Goal: Find specific page/section: Find specific page/section

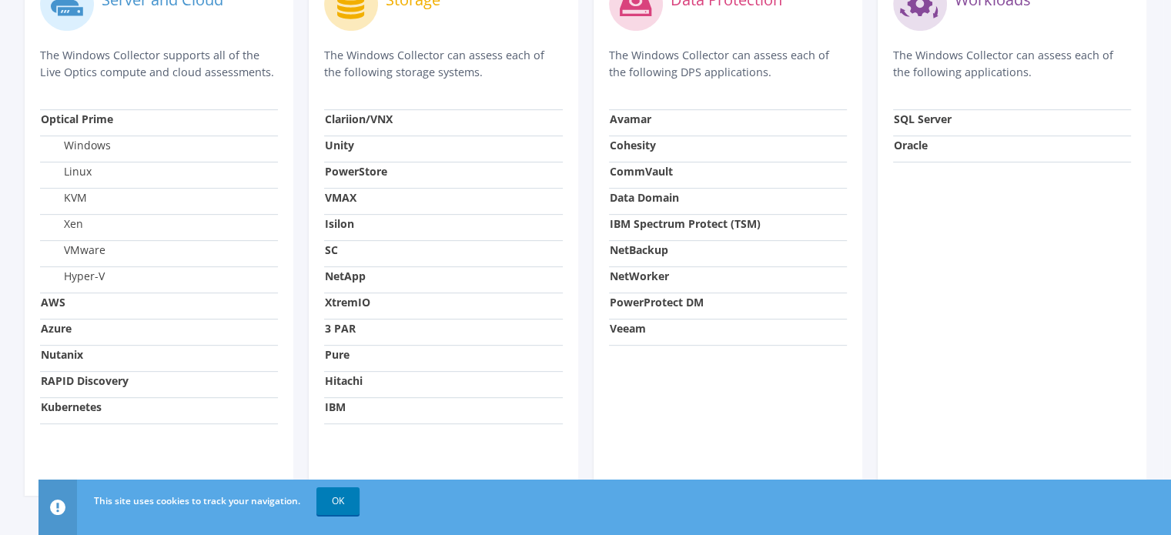
scroll to position [622, 0]
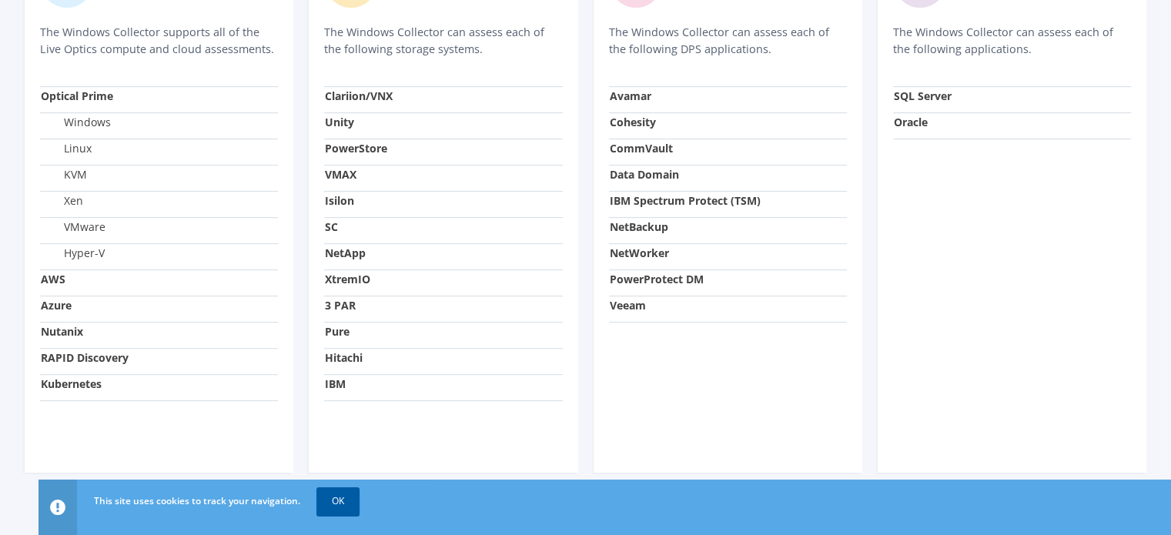
click at [344, 496] on link "OK" at bounding box center [337, 501] width 43 height 28
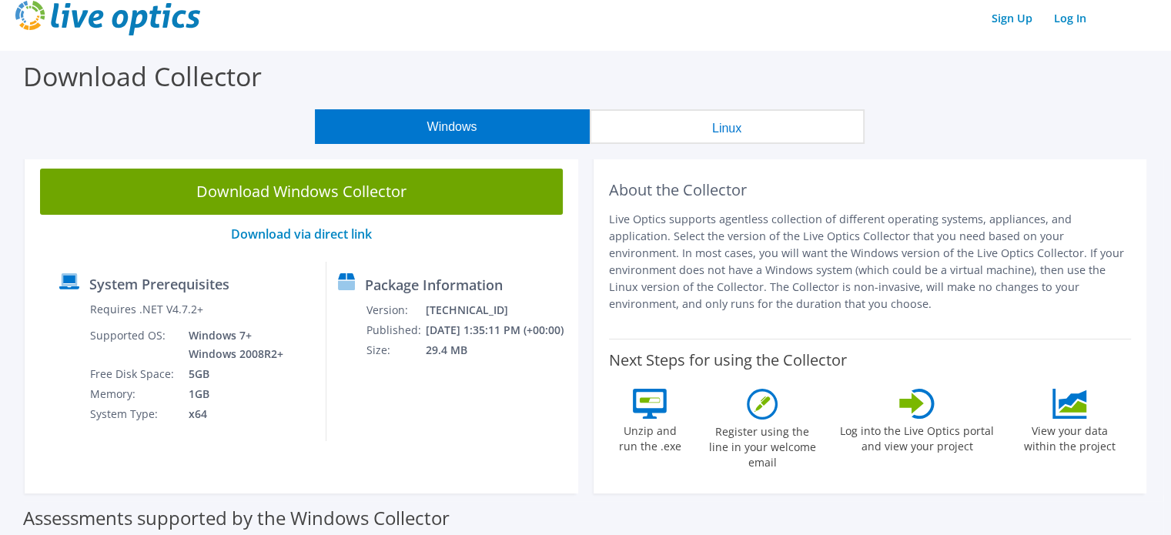
scroll to position [0, 0]
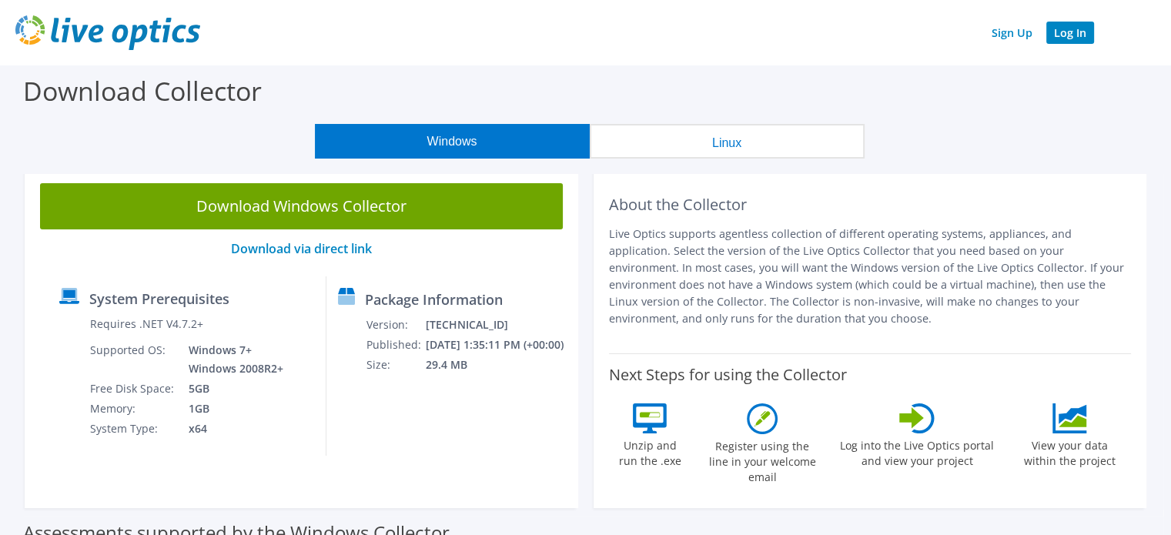
click at [1078, 33] on link "Log In" at bounding box center [1070, 33] width 48 height 22
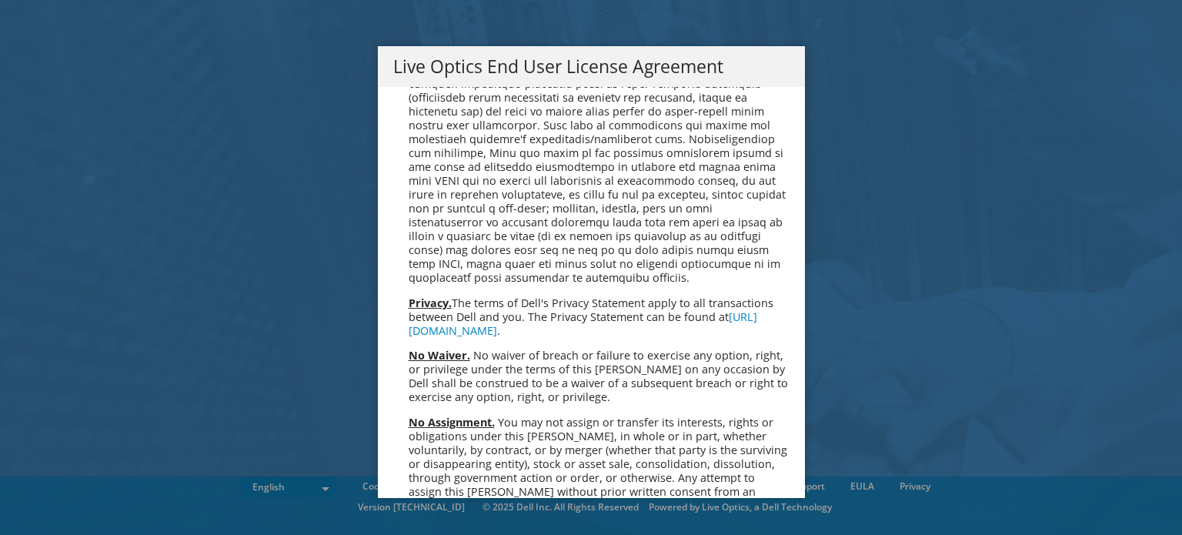
scroll to position [5820, 0]
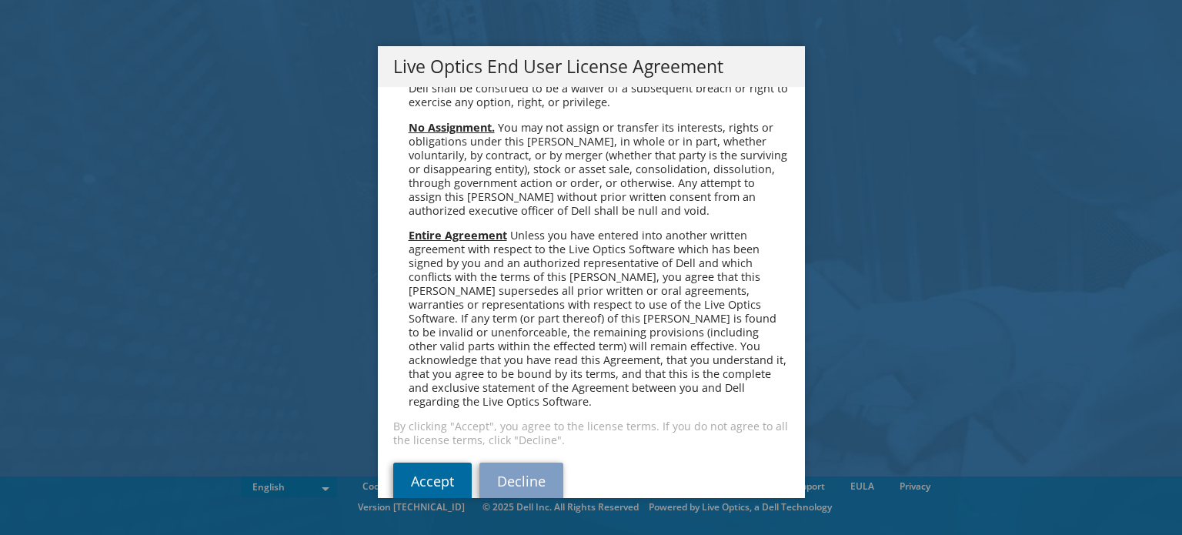
click at [420, 463] on link "Accept" at bounding box center [432, 481] width 78 height 37
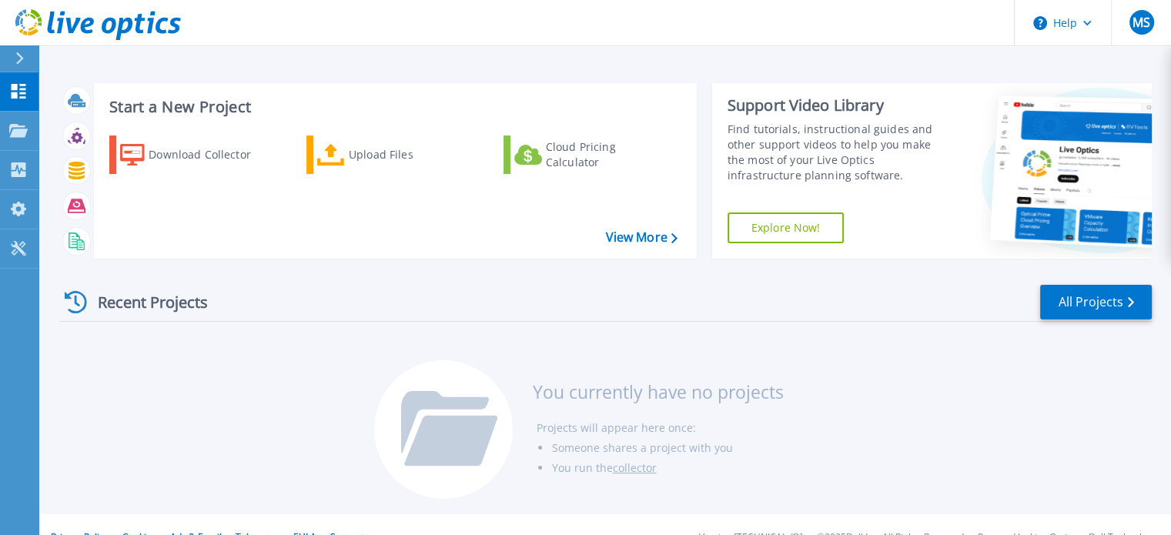
click at [19, 57] on icon at bounding box center [19, 58] width 8 height 12
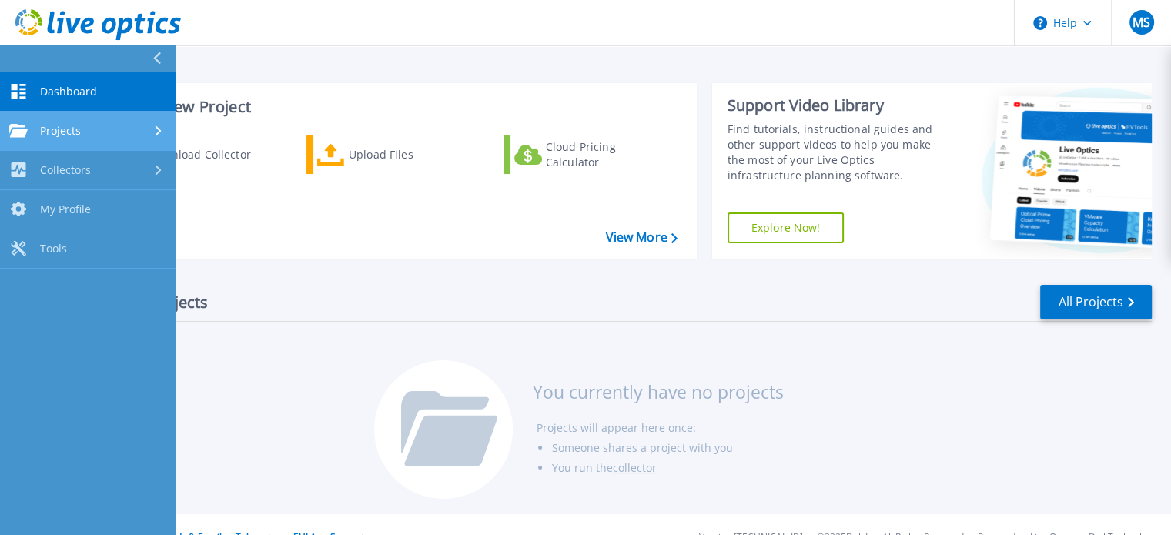
click at [109, 138] on link "Projects Projects" at bounding box center [87, 131] width 175 height 39
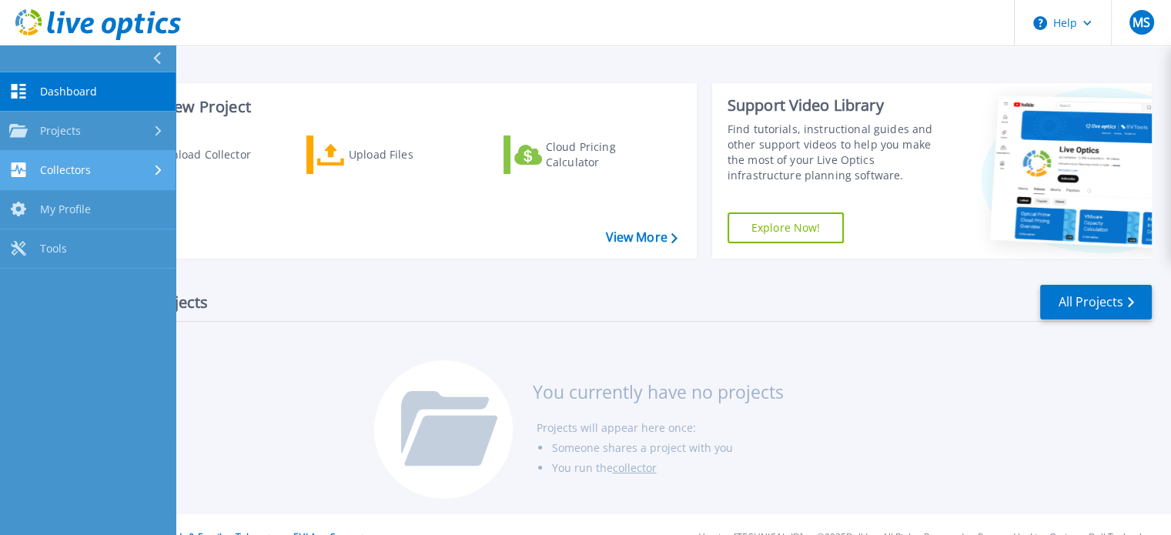
click at [89, 179] on link "Collectors Collectors" at bounding box center [87, 170] width 175 height 39
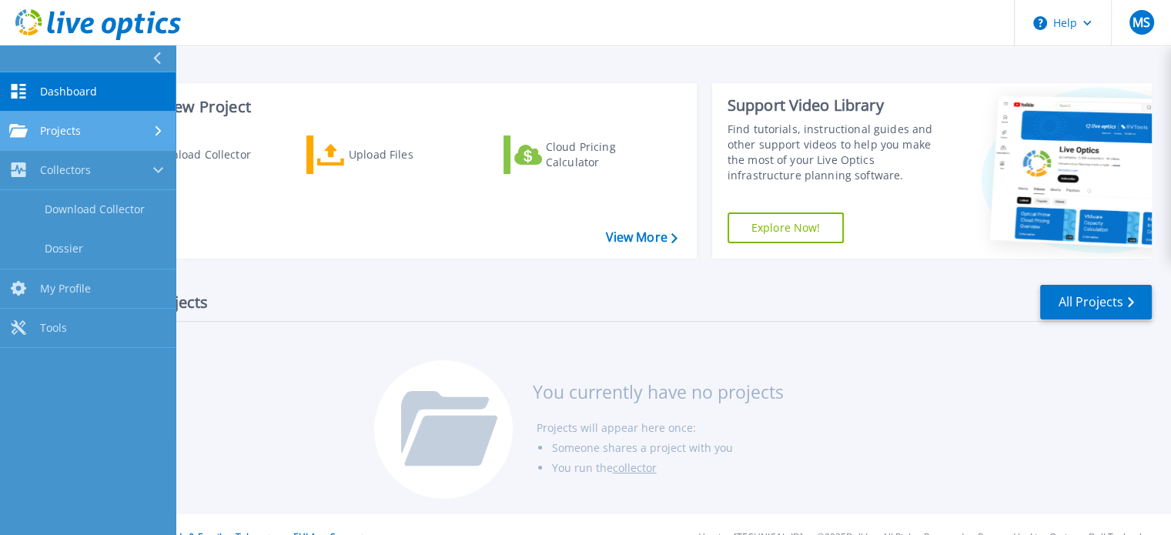
click at [163, 125] on div at bounding box center [159, 131] width 13 height 12
click at [154, 127] on div at bounding box center [159, 131] width 13 height 12
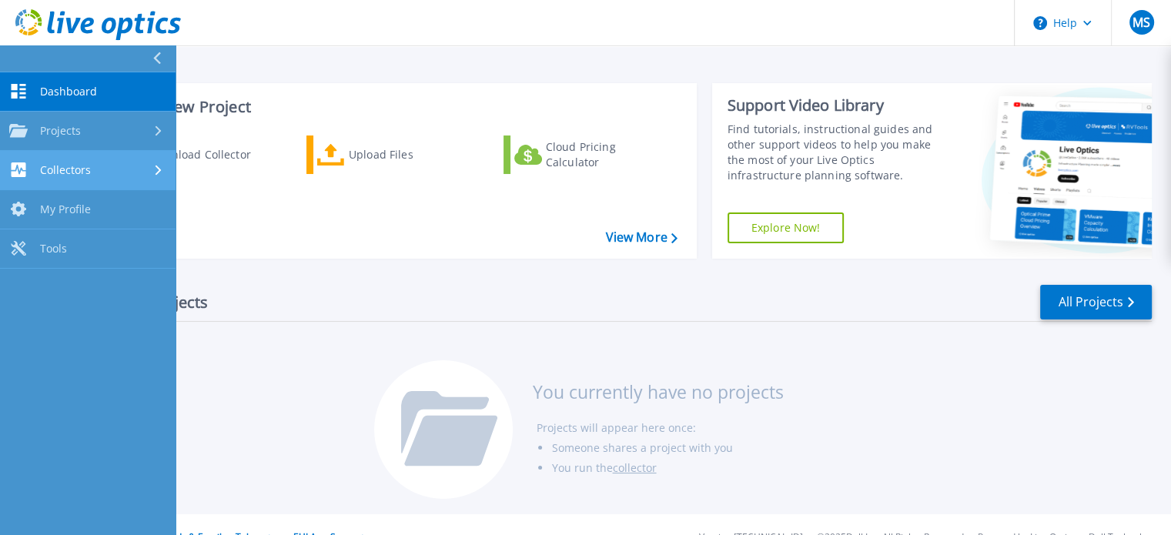
click at [105, 173] on div "Collectors" at bounding box center [87, 169] width 157 height 15
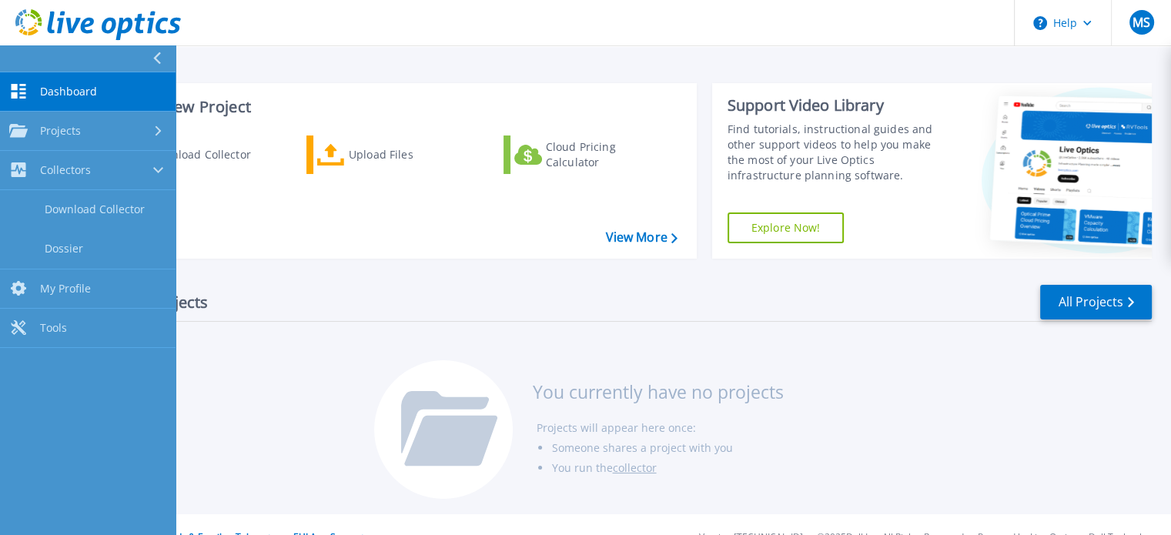
click at [113, 95] on link "Dashboard Dashboard" at bounding box center [87, 91] width 175 height 39
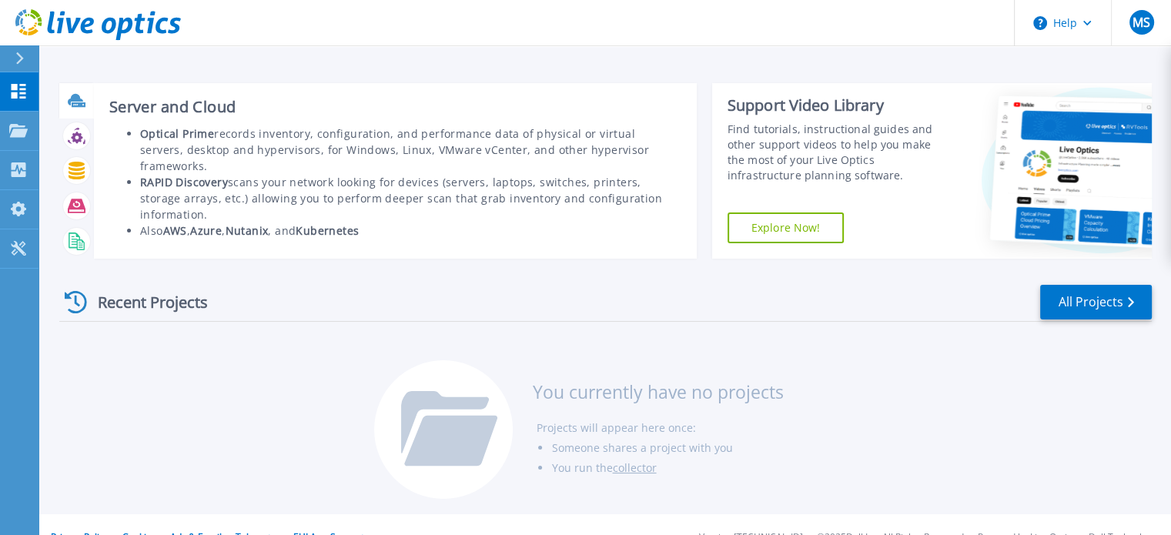
click at [76, 98] on icon at bounding box center [75, 100] width 15 height 12
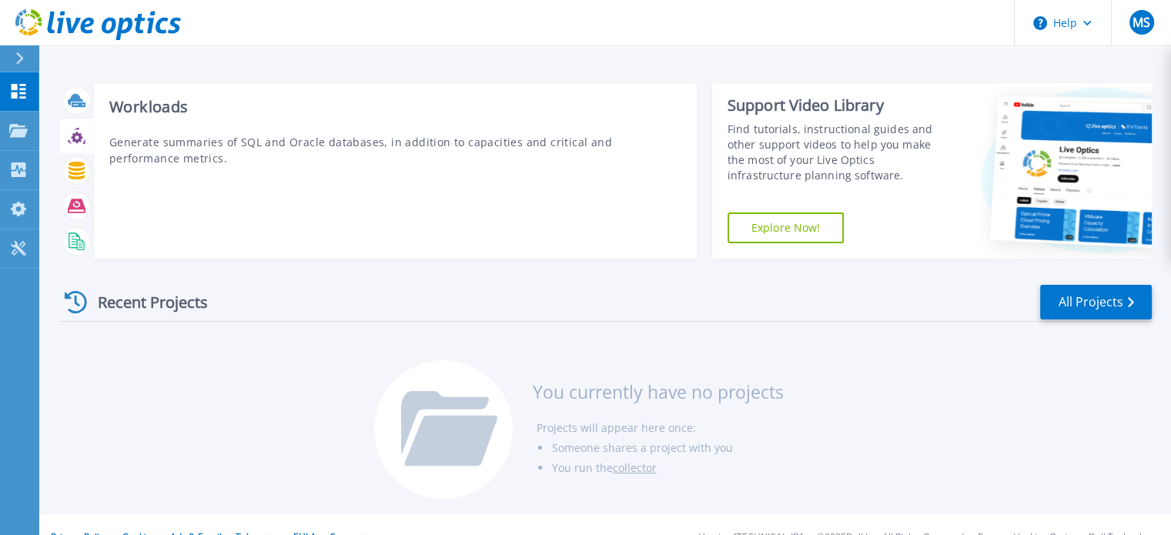
click at [77, 141] on icon at bounding box center [77, 138] width 12 height 12
click at [78, 168] on icon at bounding box center [77, 171] width 18 height 18
click at [76, 205] on icon at bounding box center [77, 206] width 18 height 14
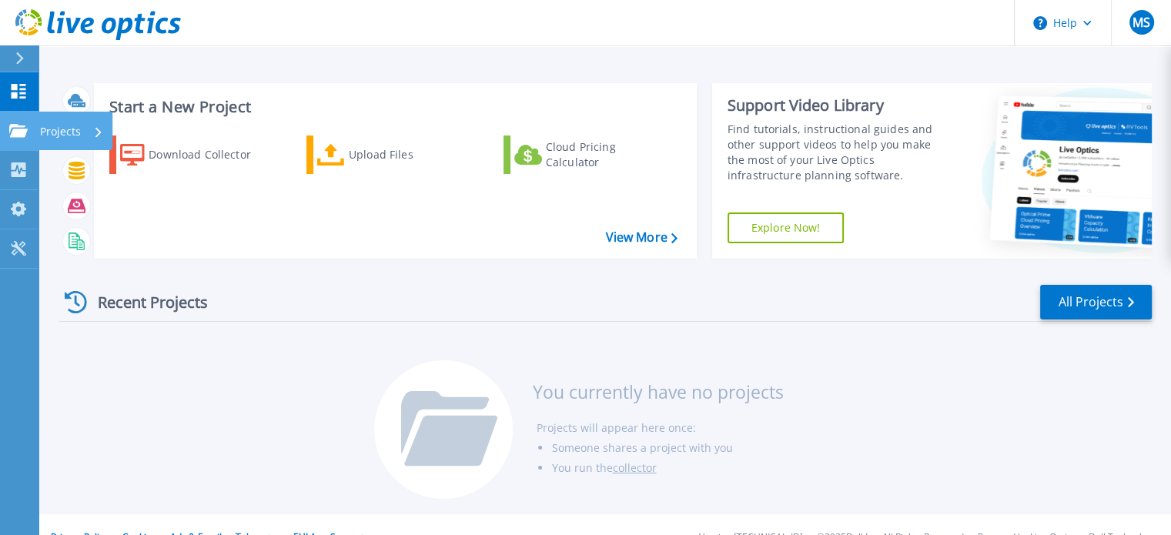
click at [11, 125] on icon at bounding box center [18, 130] width 18 height 13
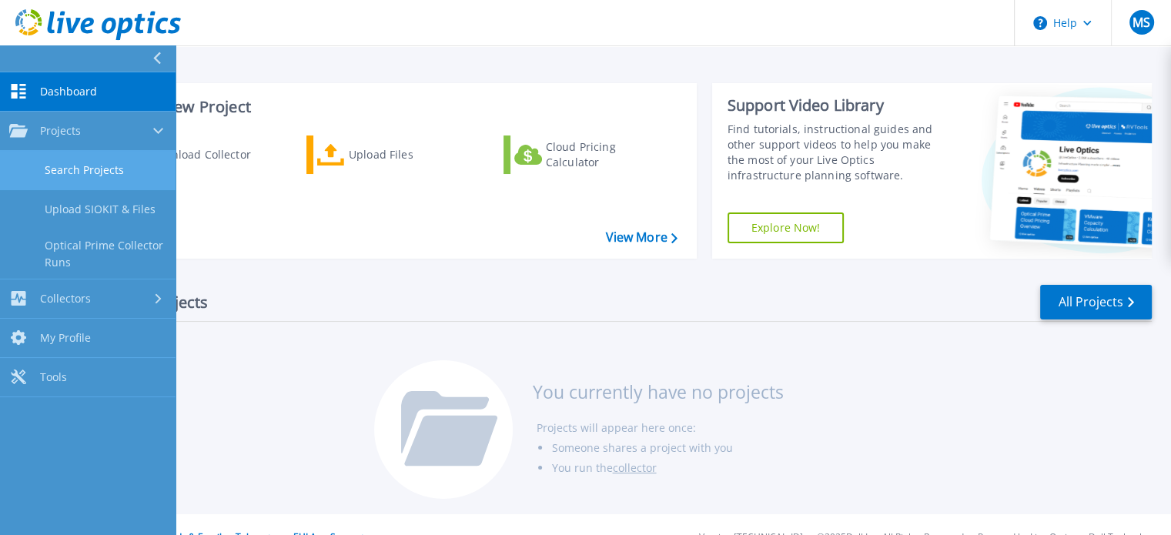
click at [105, 175] on link "Search Projects" at bounding box center [87, 170] width 175 height 39
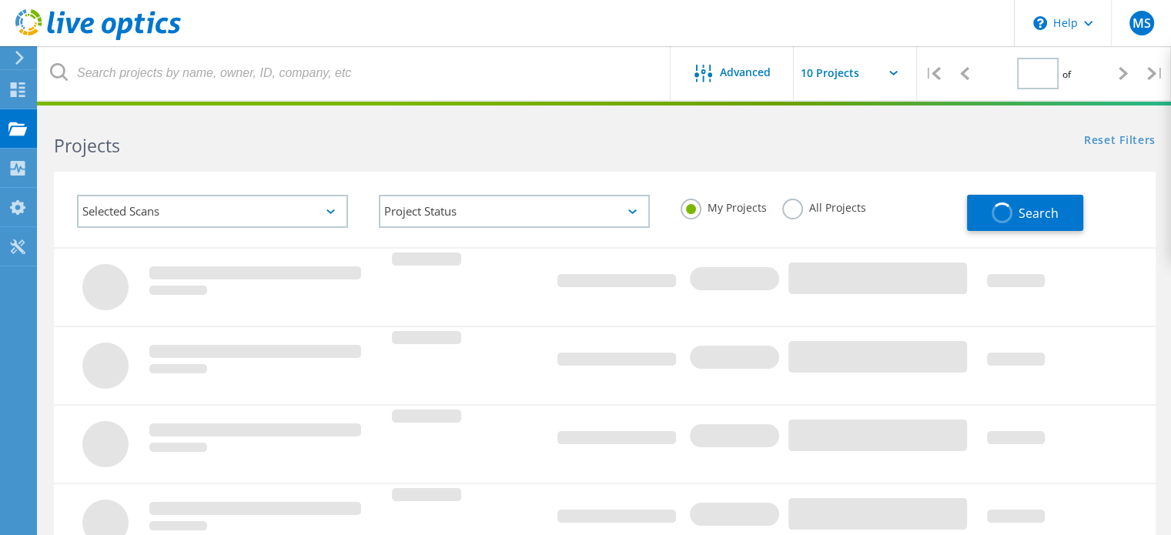
type input "1"
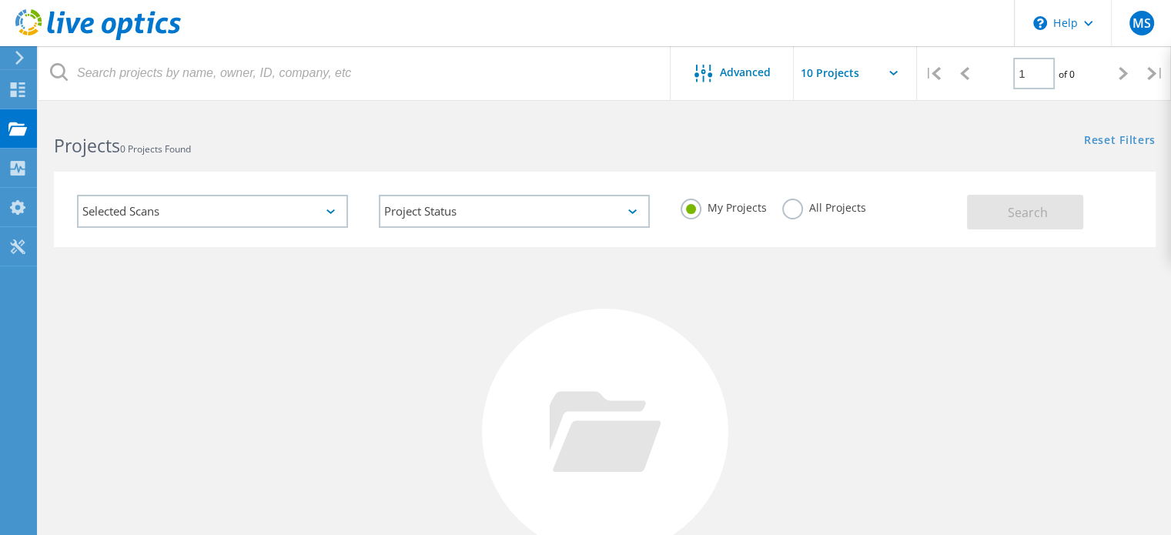
click at [881, 78] on input "text" at bounding box center [870, 73] width 154 height 54
click at [875, 26] on header "\n Help Explore Helpful Articles Contact Support MS End User Michael Schmidt mi…" at bounding box center [585, 23] width 1171 height 46
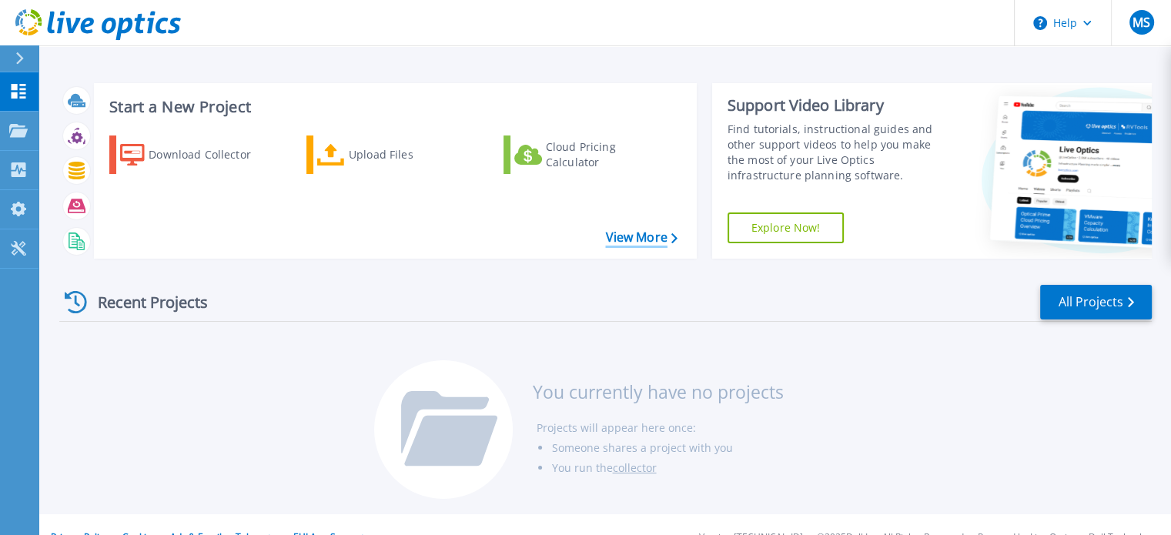
click at [653, 239] on link "View More" at bounding box center [641, 237] width 72 height 15
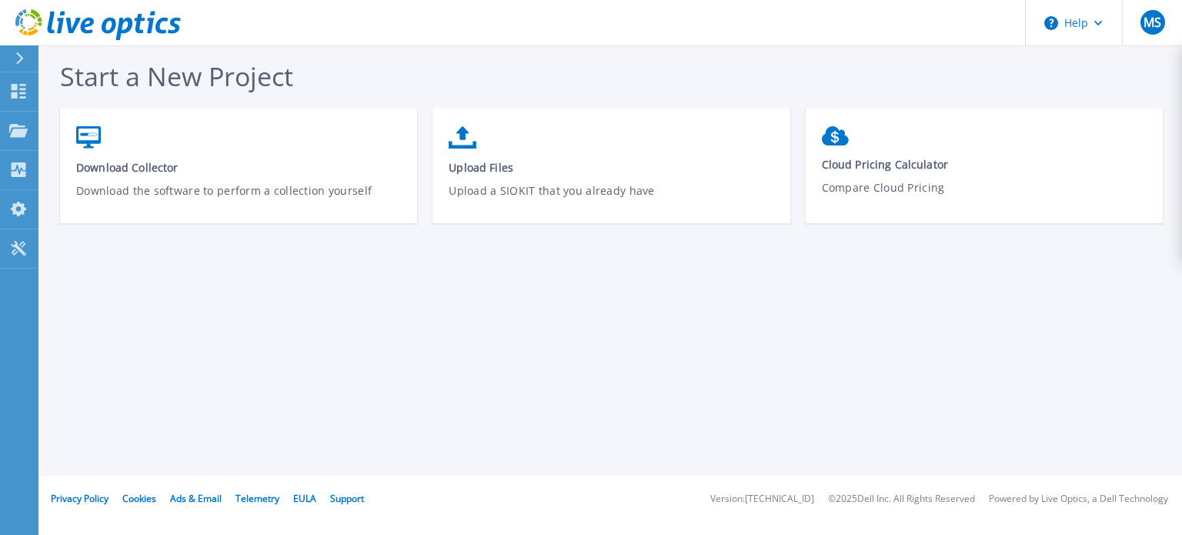
click at [19, 61] on icon at bounding box center [20, 58] width 8 height 12
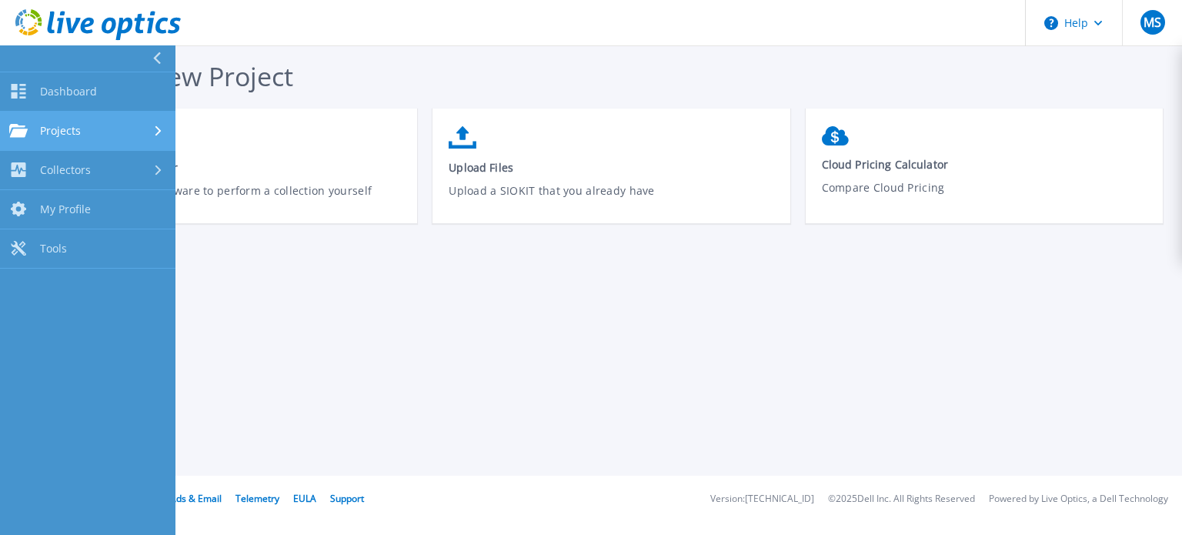
click at [59, 132] on span "Projects" at bounding box center [60, 131] width 41 height 14
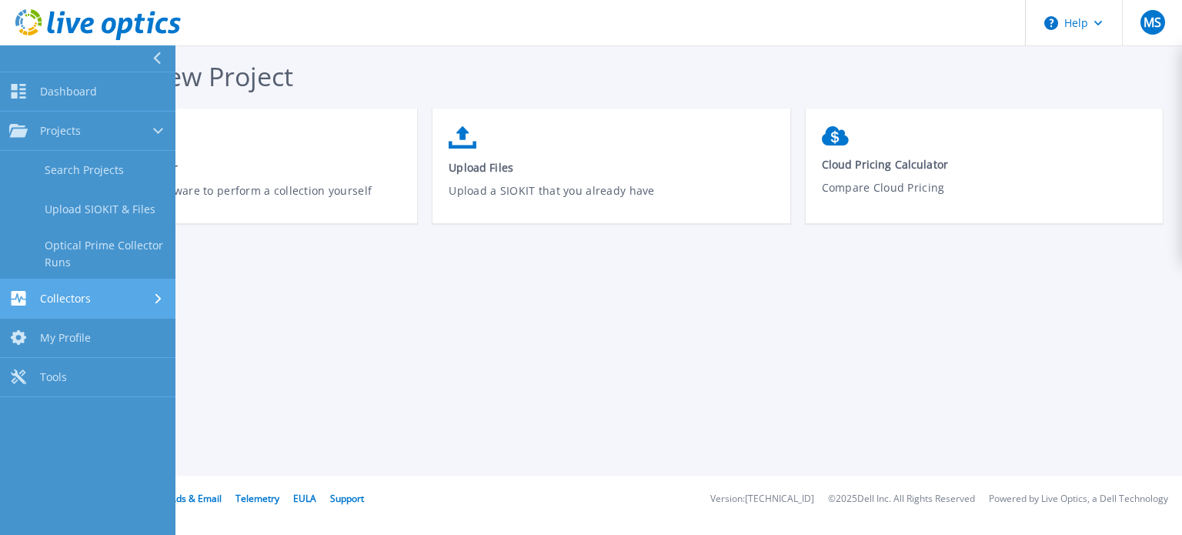
click at [75, 295] on span "Collectors" at bounding box center [65, 299] width 51 height 14
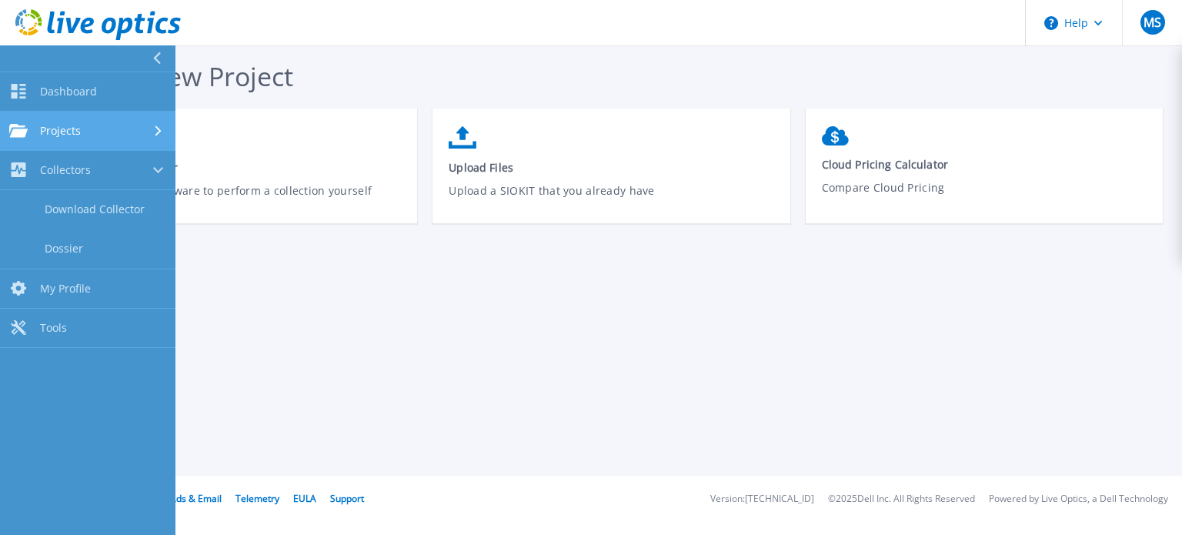
click at [78, 128] on span "Projects" at bounding box center [60, 131] width 41 height 14
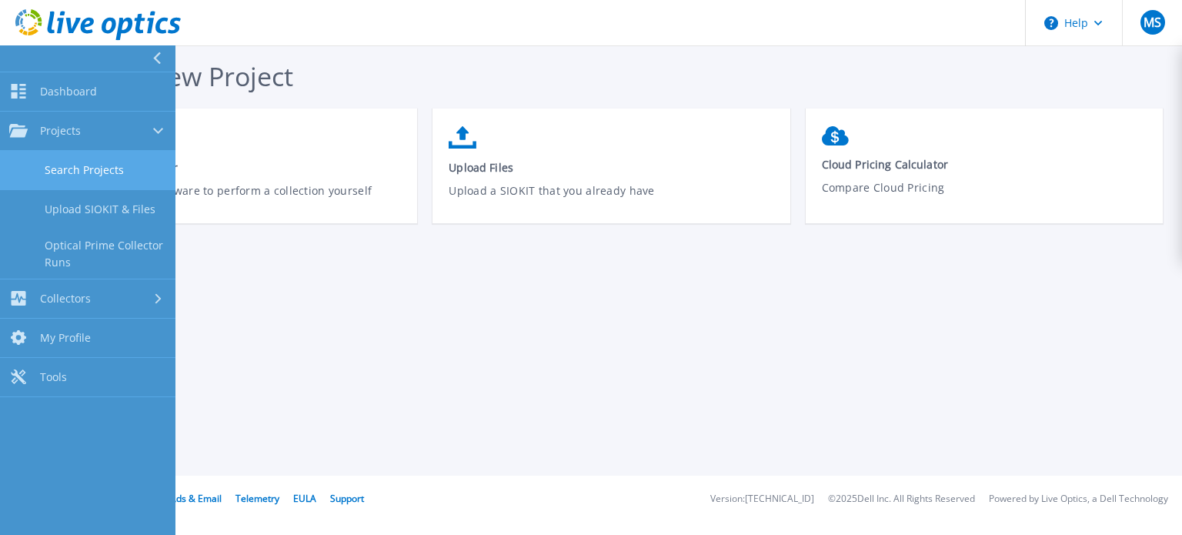
click at [86, 173] on link "Search Projects" at bounding box center [87, 170] width 175 height 39
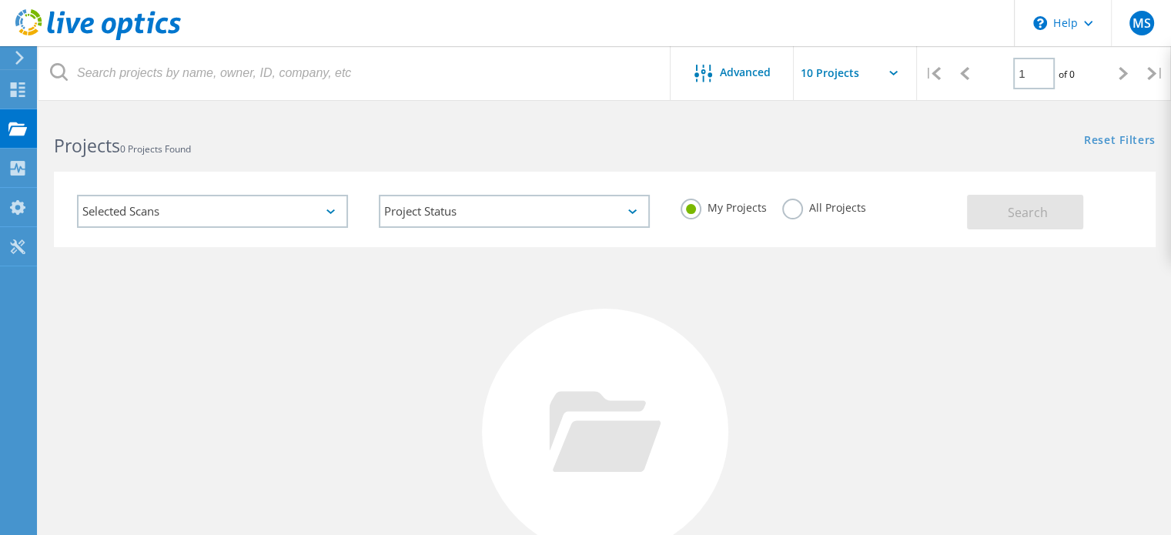
click at [791, 208] on label "All Projects" at bounding box center [824, 206] width 84 height 15
click at [0, 0] on input "All Projects" at bounding box center [0, 0] width 0 height 0
click at [1020, 210] on span "Search" at bounding box center [1027, 212] width 40 height 17
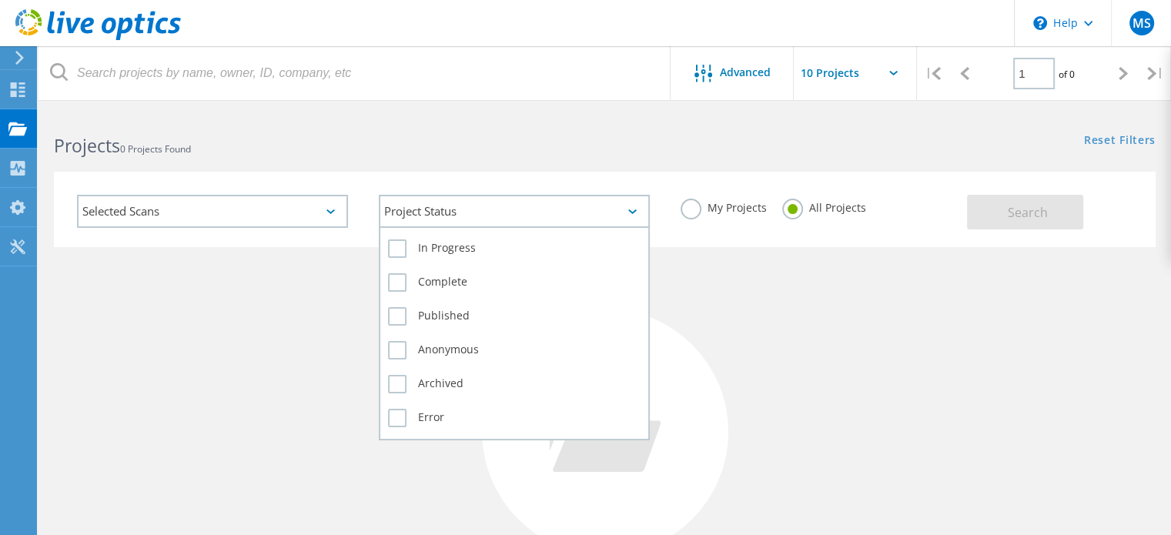
click at [613, 209] on div "Project Status" at bounding box center [514, 211] width 271 height 33
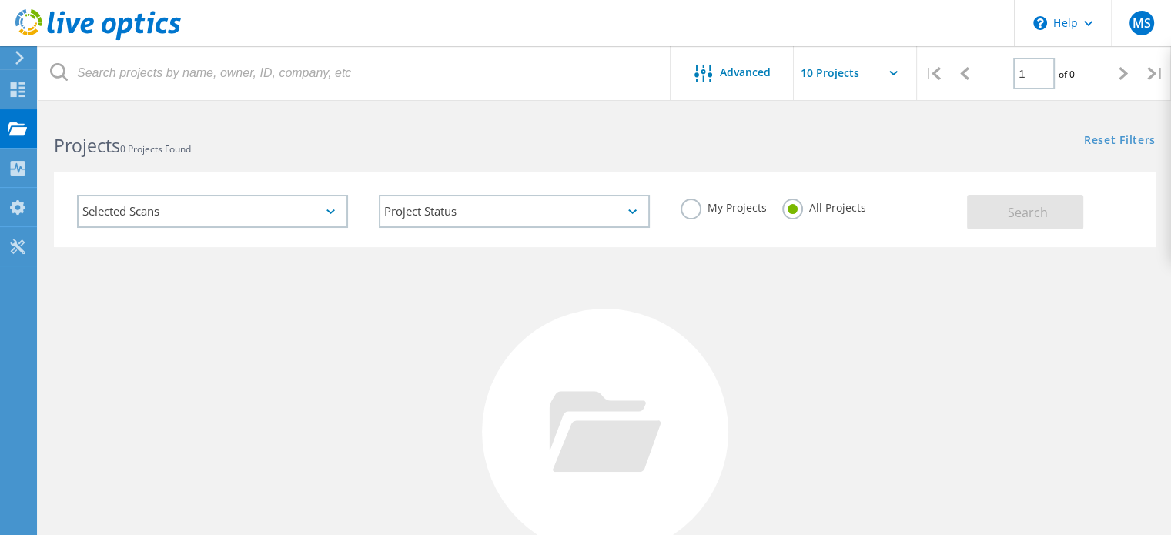
click at [612, 148] on div "Projects 0 Projects Found Reset Filters Show Filters" at bounding box center [604, 132] width 1132 height 41
